Goal: Information Seeking & Learning: Learn about a topic

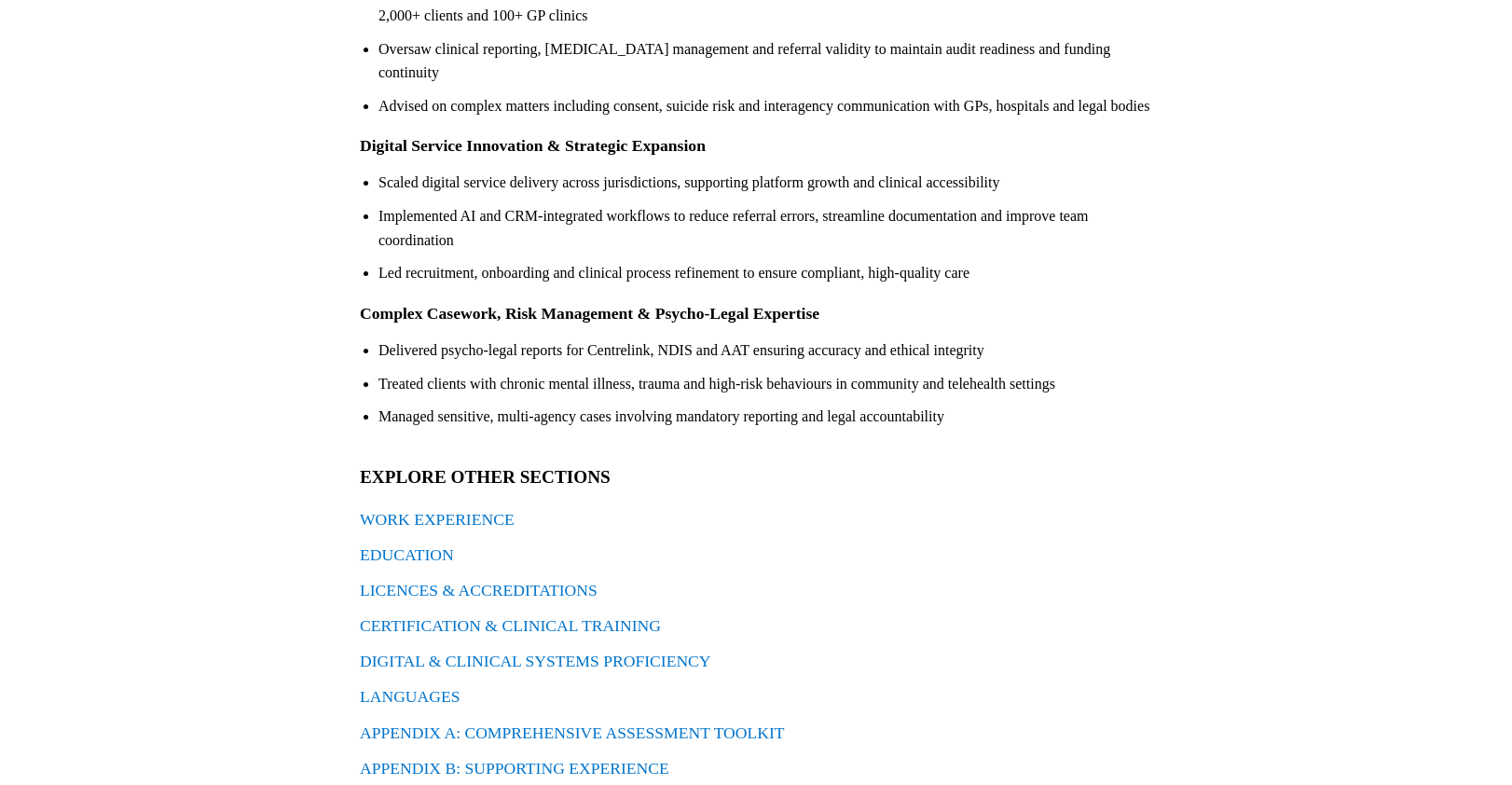
scroll to position [501, 0]
click at [479, 723] on link "APPENDIX A: COMPREHENSIVE ASSESSMENT TOOLKIT" at bounding box center [572, 732] width 425 height 19
